Goal: Information Seeking & Learning: Learn about a topic

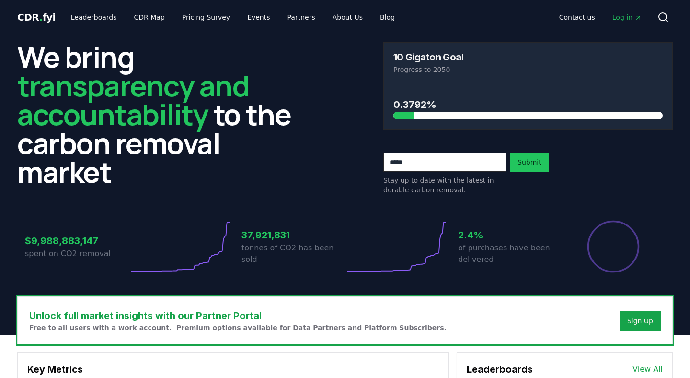
scroll to position [868, 0]
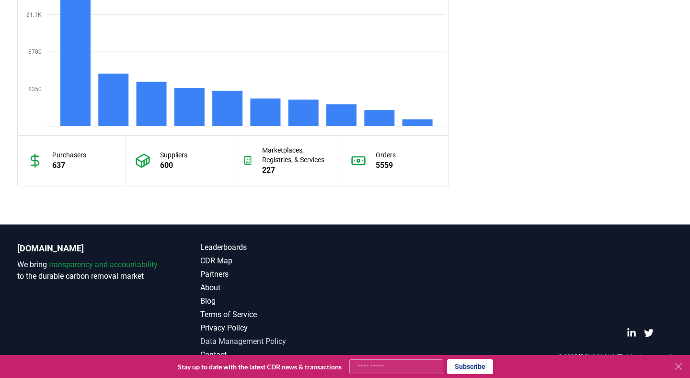
click at [233, 340] on link "Data Management Policy" at bounding box center [272, 342] width 145 height 12
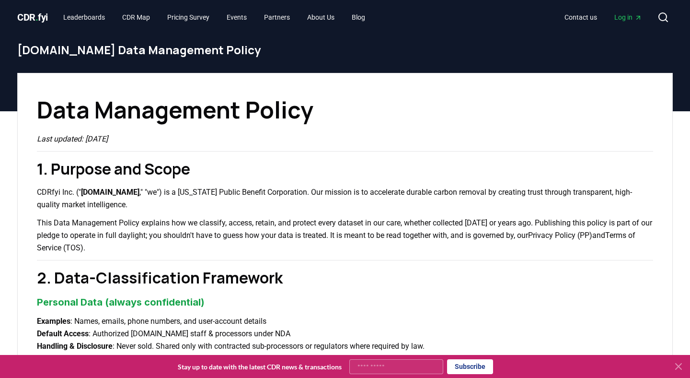
click at [457, 97] on h1 "Data Management Policy" at bounding box center [345, 110] width 617 height 35
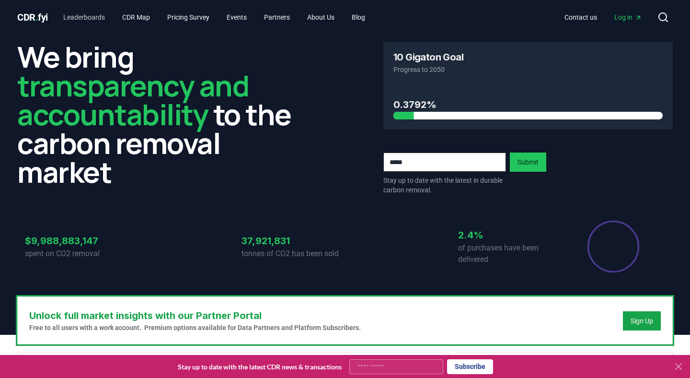
scroll to position [868, 0]
